Goal: Register for event/course

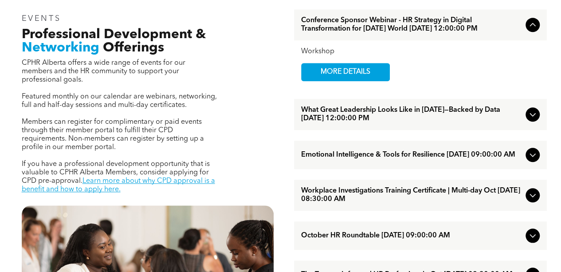
scroll to position [310, 0]
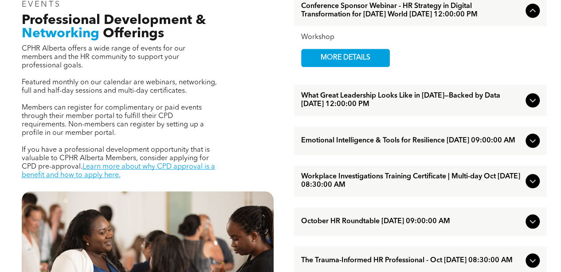
click at [533, 146] on icon at bounding box center [532, 140] width 11 height 11
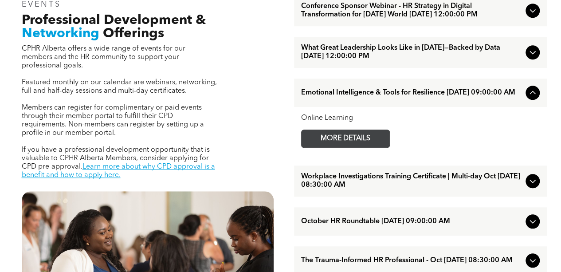
click at [309, 148] on link "MORE DETAILS" at bounding box center [345, 138] width 89 height 18
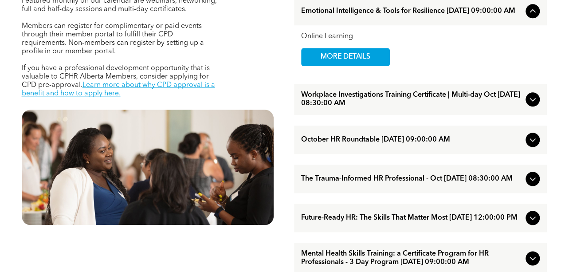
scroll to position [399, 0]
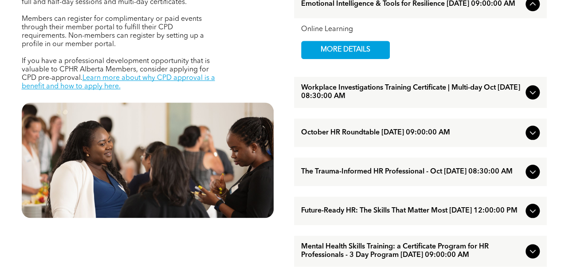
click at [377, 141] on div "October HR Roundtable [DATE] 09:00:00 AM" at bounding box center [420, 132] width 253 height 28
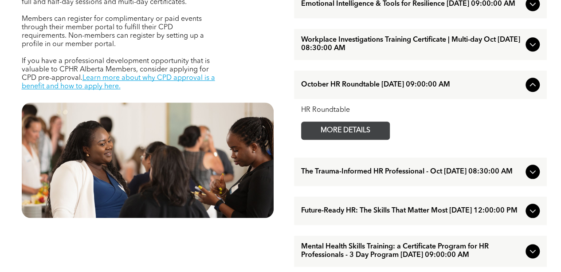
click at [326, 139] on span "MORE DETAILS" at bounding box center [345, 130] width 70 height 17
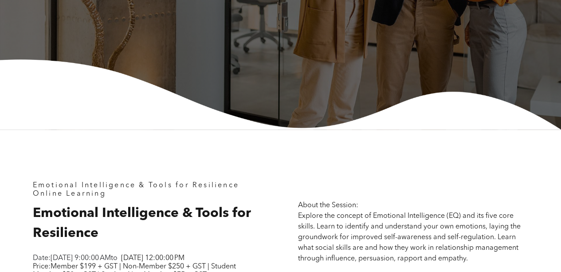
scroll to position [443, 0]
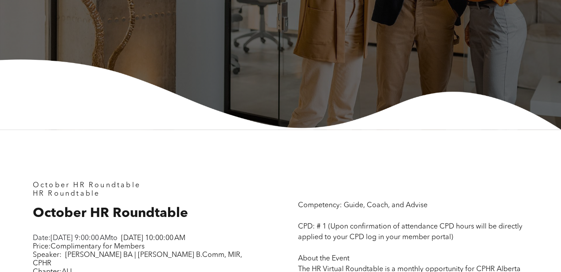
scroll to position [399, 0]
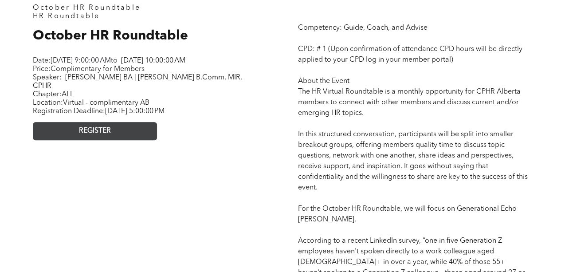
click at [116, 137] on link "REGISTER" at bounding box center [95, 131] width 124 height 18
